Goal: Task Accomplishment & Management: Use online tool/utility

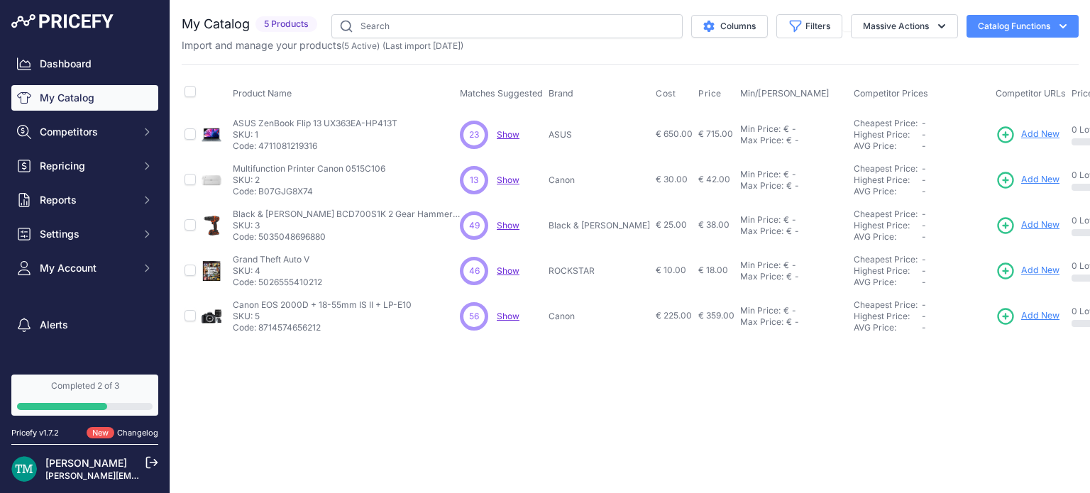
scroll to position [0, 225]
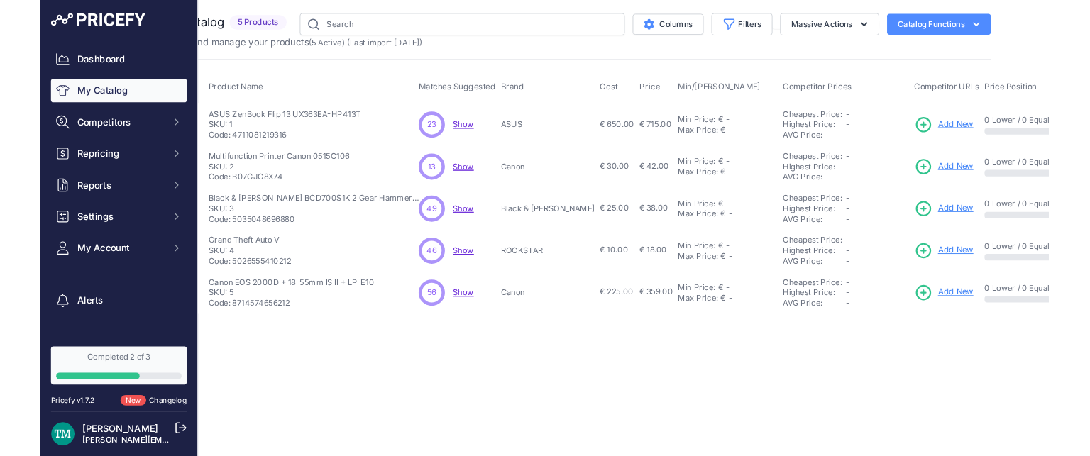
scroll to position [0, 0]
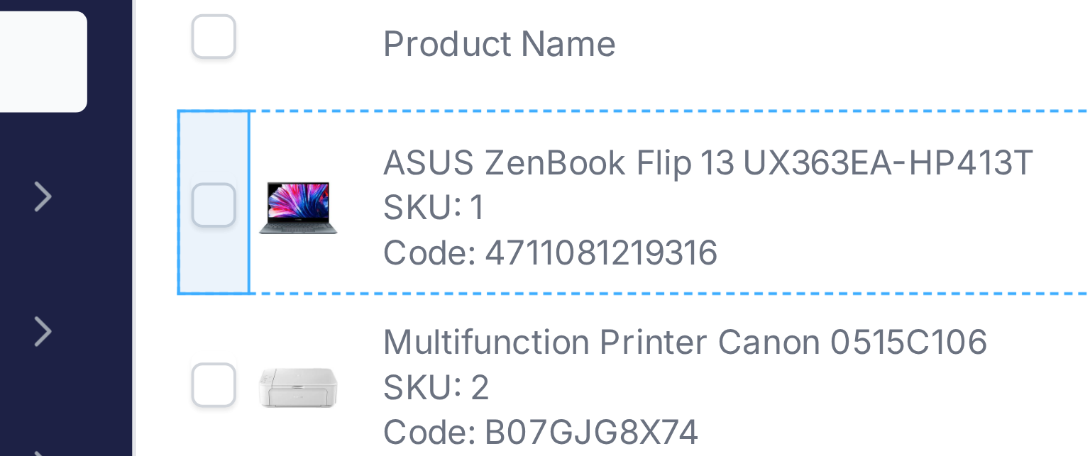
click at [187, 120] on td at bounding box center [190, 134] width 17 height 46
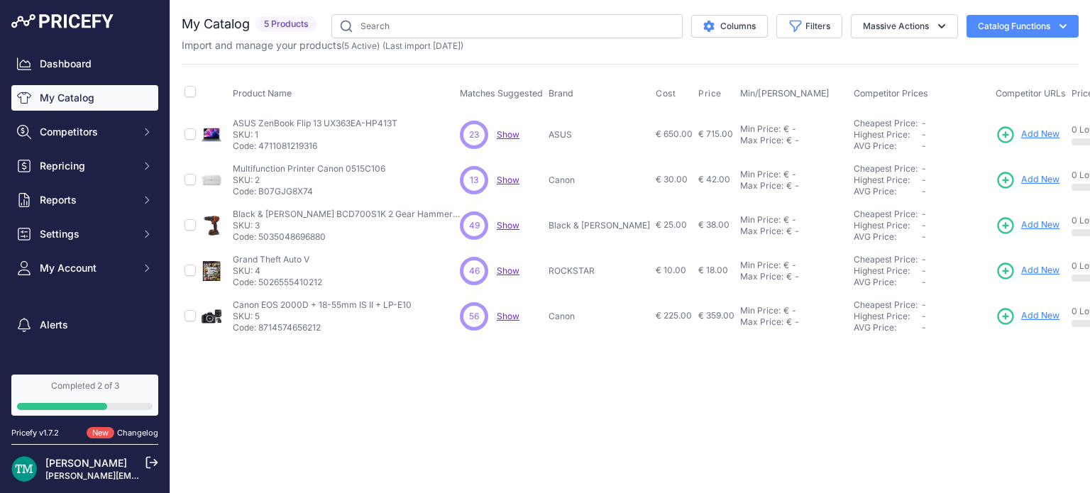
click at [852, 468] on div "Close You are not connected to the internet." at bounding box center [630, 246] width 920 height 493
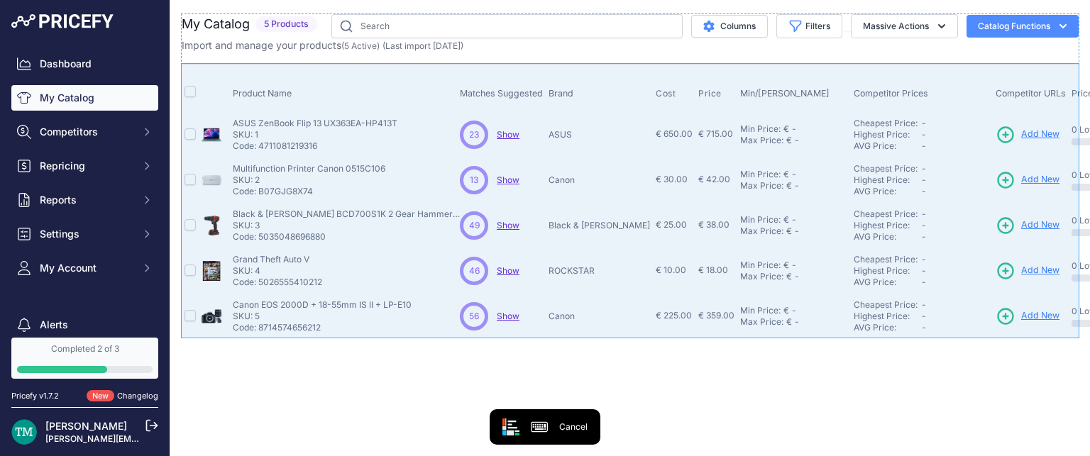
click at [187, 69] on div "Product Name Matches Suggested Brand Cost" at bounding box center [630, 201] width 897 height 275
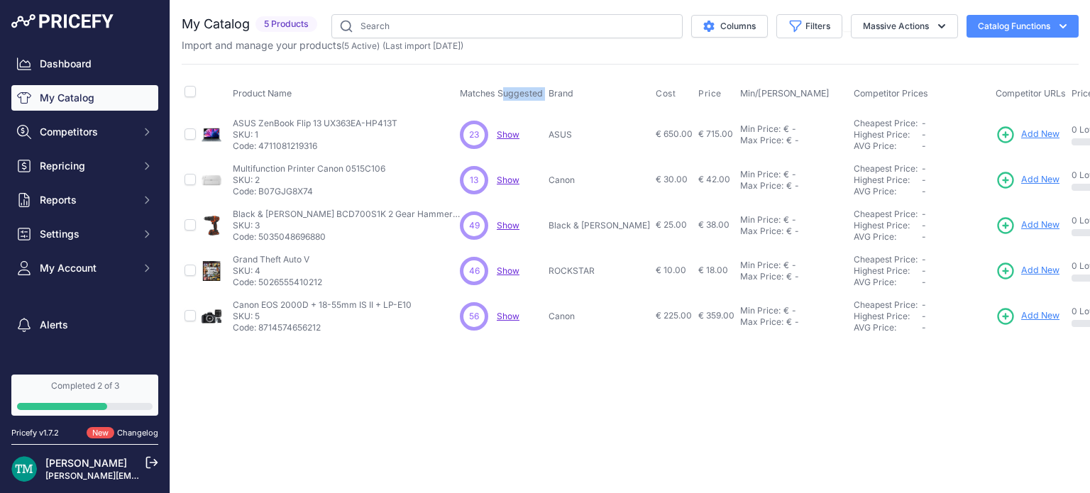
drag, startPoint x: 458, startPoint y: 94, endPoint x: 548, endPoint y: 95, distance: 89.4
click at [548, 95] on tr "Product Name Matches Suggested Brand Cost" at bounding box center [769, 93] width 1175 height 35
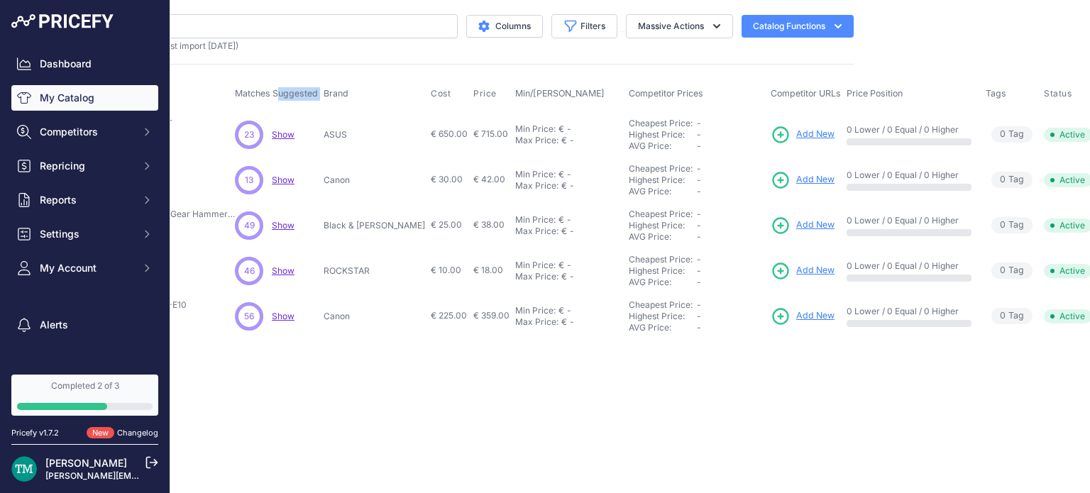
copy tr "Matches Suggested Brand Cost Price Min/Max Price Competitor Prices Competitor U…"
